Goal: Task Accomplishment & Management: Complete application form

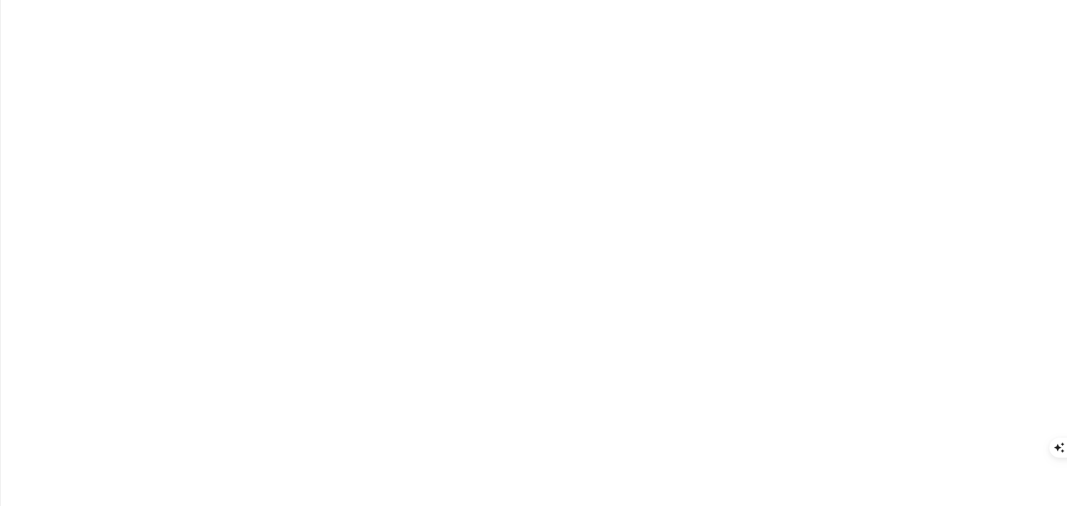
type input "finuex"
type input "S"
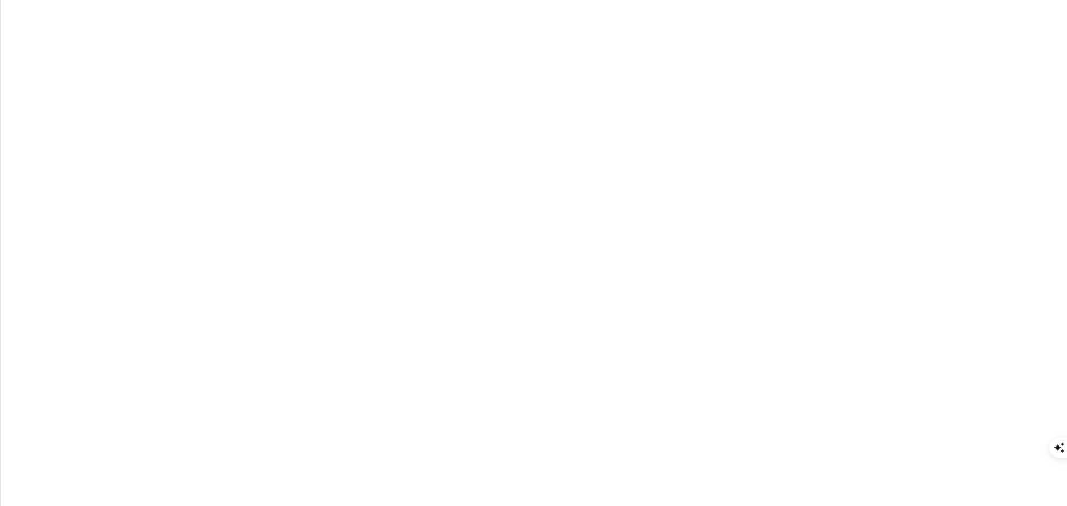
type input "Engineer"
paste input "engineer"
type input "engineer"
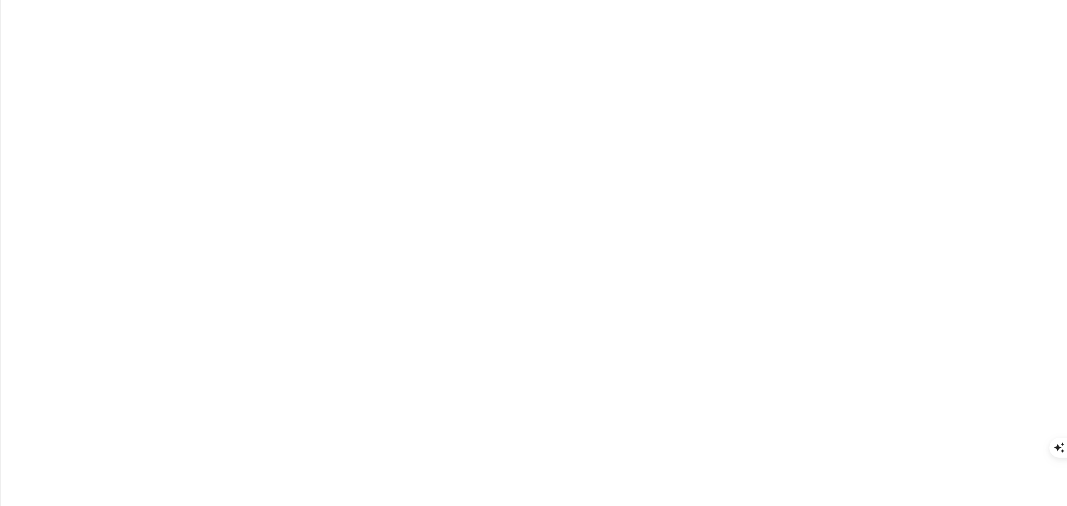
type input "finuex"
type input "t"
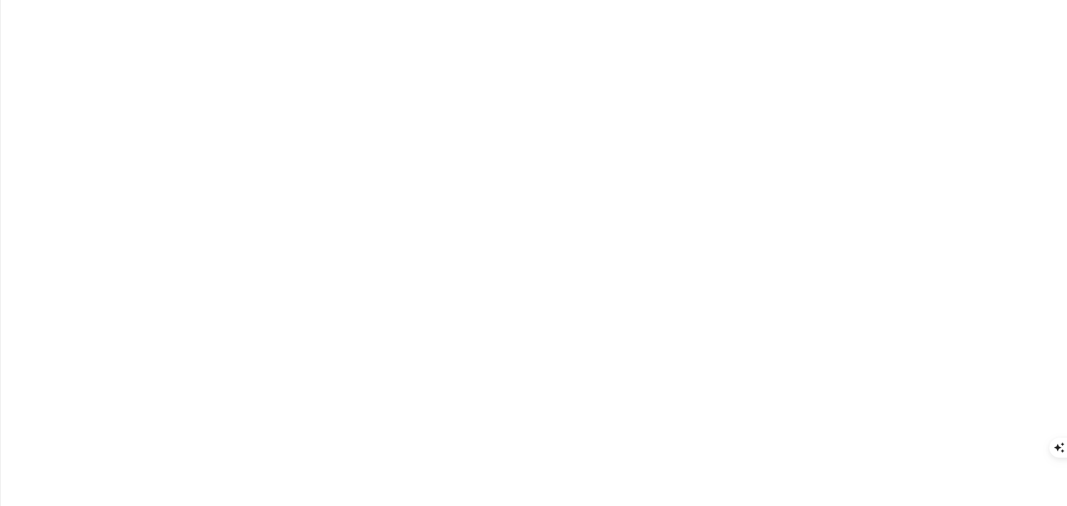
type input "fxtech"
